Goal: Complete application form

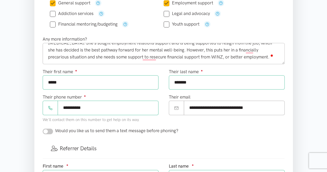
scroll to position [207, 0]
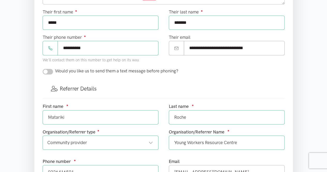
click at [50, 71] on input "checkbox" at bounding box center [48, 72] width 10 height 6
checkbox input "true"
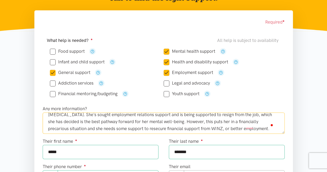
scroll to position [26, 0]
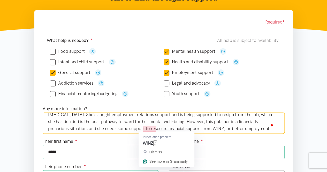
click at [185, 124] on textarea "[PERSON_NAME] has a history of anxiety and [MEDICAL_DATA], and for the majority…" at bounding box center [164, 123] width 242 height 21
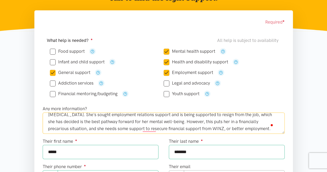
scroll to position [0, 0]
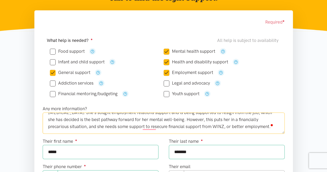
click at [162, 126] on textarea "[PERSON_NAME] has a history of anxiety and [MEDICAL_DATA], and for the majority…" at bounding box center [164, 123] width 242 height 21
click at [229, 127] on textarea "[PERSON_NAME] has a history of anxiety and [MEDICAL_DATA], and for the majority…" at bounding box center [164, 123] width 242 height 21
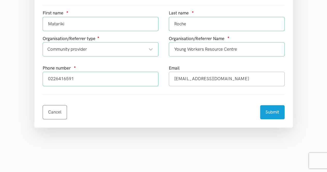
scroll to position [336, 0]
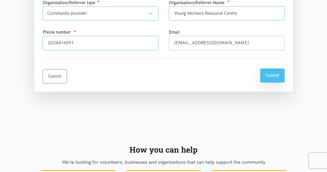
type textarea "[PERSON_NAME] has a history of anxiety and [MEDICAL_DATA], and for the majority…"
click at [282, 72] on button "Submit" at bounding box center [272, 75] width 25 height 14
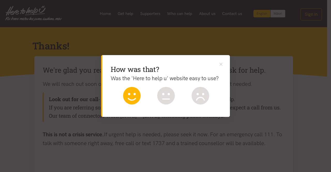
click at [131, 94] on icon at bounding box center [132, 96] width 18 height 18
